Goal: Find contact information: Obtain details needed to contact an individual or organization

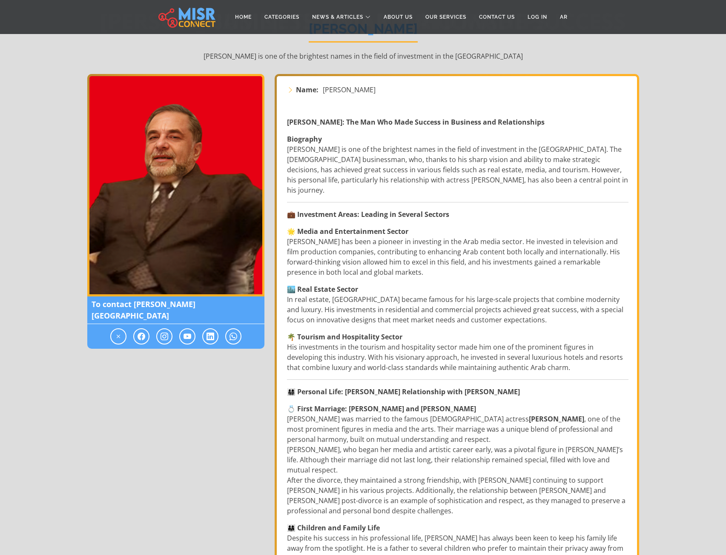
scroll to position [170, 0]
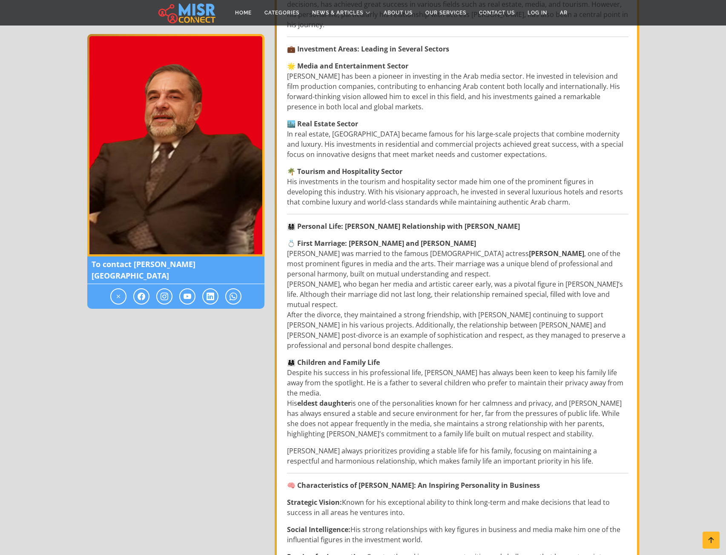
scroll to position [252, 0]
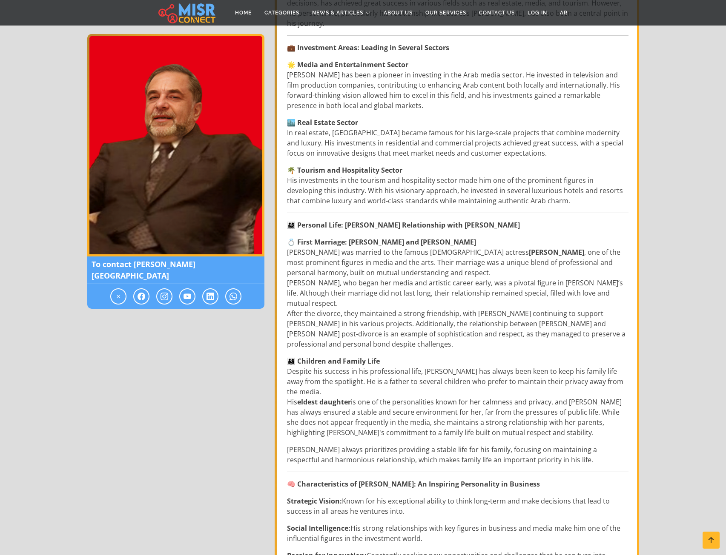
click at [192, 386] on div "To contact [PERSON_NAME][GEOGRAPHIC_DATA]" at bounding box center [175, 331] width 187 height 849
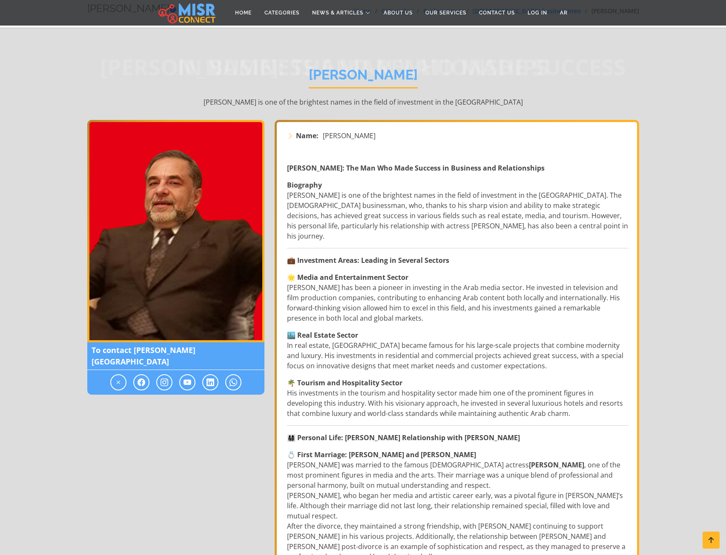
scroll to position [0, 0]
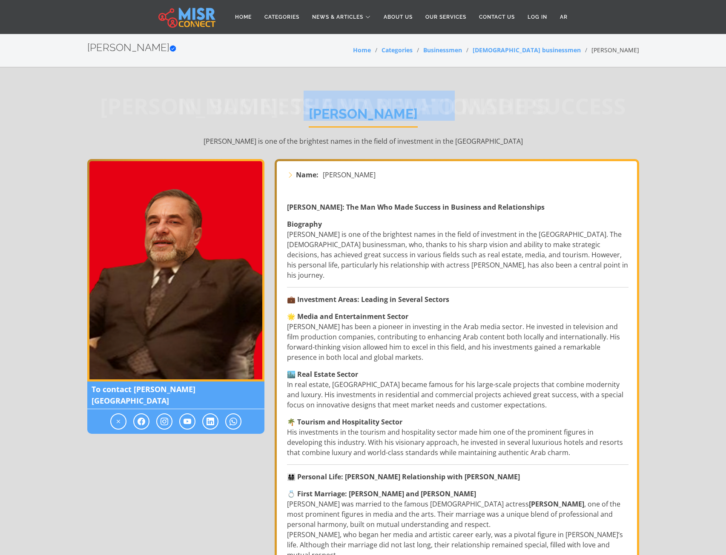
drag, startPoint x: 297, startPoint y: 113, endPoint x: 427, endPoint y: 117, distance: 130.7
click at [427, 106] on span "[PERSON_NAME]: The Man Who Made Success in Business and Relationships" at bounding box center [363, 106] width 552 height 0
drag, startPoint x: 283, startPoint y: 206, endPoint x: 341, endPoint y: 208, distance: 57.5
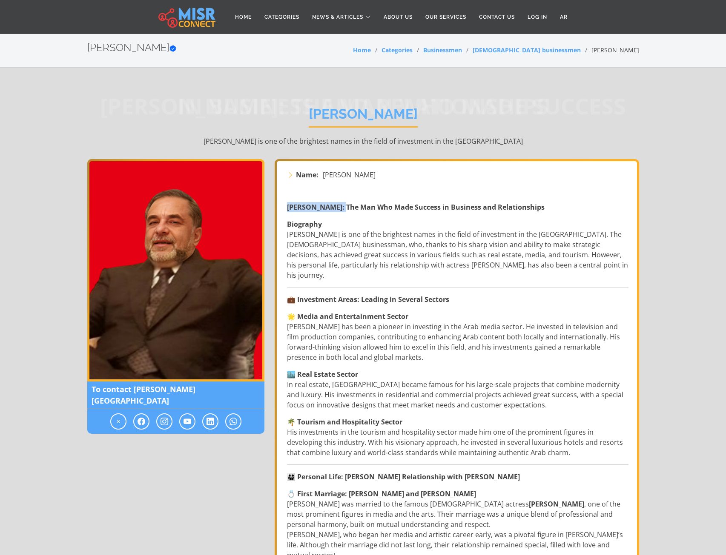
copy strong "[PERSON_NAME]"
